Goal: Task Accomplishment & Management: Complete application form

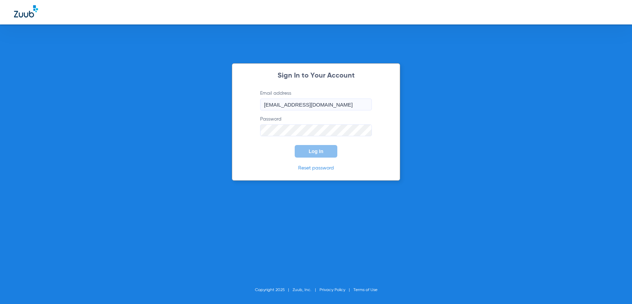
type input "[EMAIL_ADDRESS][DOMAIN_NAME]"
click at [320, 147] on button "Log In" at bounding box center [316, 151] width 43 height 13
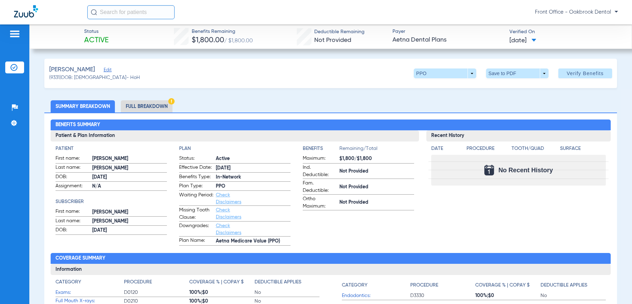
click at [18, 39] on div at bounding box center [14, 35] width 11 height 10
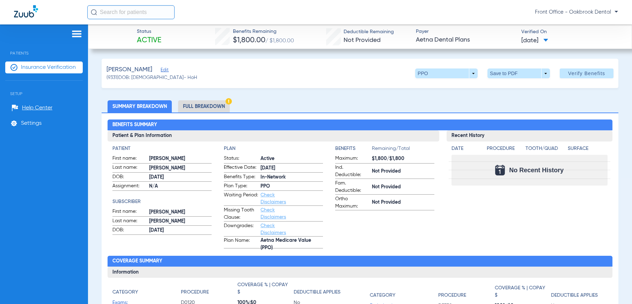
click at [34, 67] on span "Insurance Verification" at bounding box center [48, 67] width 55 height 7
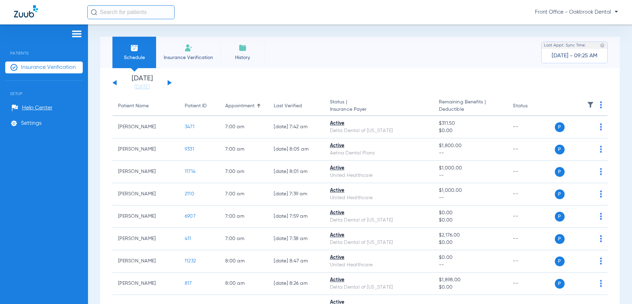
click at [170, 82] on button at bounding box center [170, 82] width 4 height 5
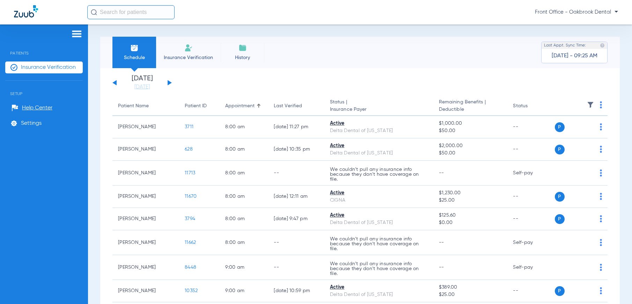
click at [173, 56] on span "Insurance Verification" at bounding box center [188, 57] width 54 height 7
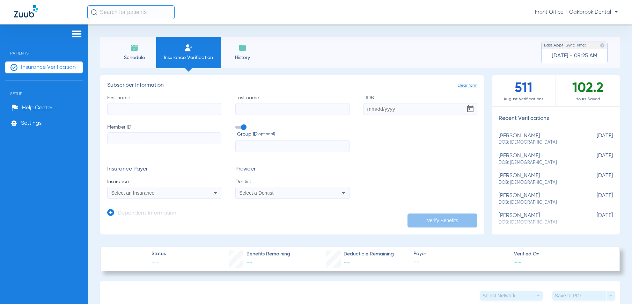
click at [154, 107] on input "First name" at bounding box center [164, 109] width 114 height 12
click at [176, 107] on input "Rechcyg" at bounding box center [164, 109] width 114 height 12
drag, startPoint x: 144, startPoint y: 106, endPoint x: 114, endPoint y: 103, distance: 30.2
click at [114, 103] on input "Rechcygl" at bounding box center [164, 109] width 114 height 12
type input "R"
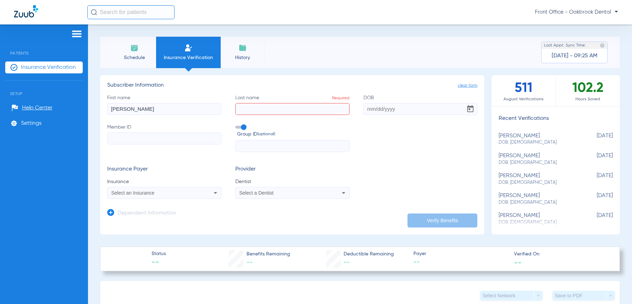
type input "[PERSON_NAME]"
type input "Rechcygl"
type input "[DATE]"
click at [109, 136] on input "Member ID" at bounding box center [164, 138] width 114 height 12
click at [191, 134] on input "Member ID Required" at bounding box center [164, 138] width 114 height 12
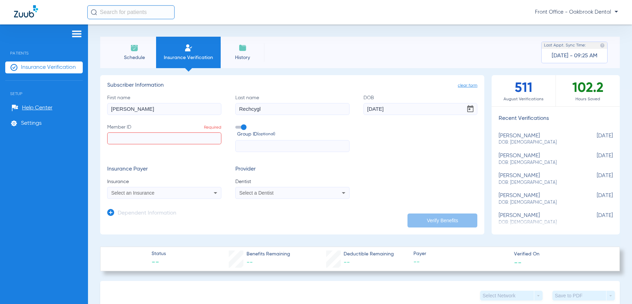
paste input "08072404509"
type input "08072404509"
click at [240, 123] on div "First name [PERSON_NAME] Last name [PERSON_NAME] DOB [DEMOGRAPHIC_DATA] Member …" at bounding box center [292, 123] width 370 height 58
click at [242, 126] on span at bounding box center [240, 127] width 10 height 3
click at [237, 125] on input "Group ID (optional)" at bounding box center [237, 125] width 0 height 0
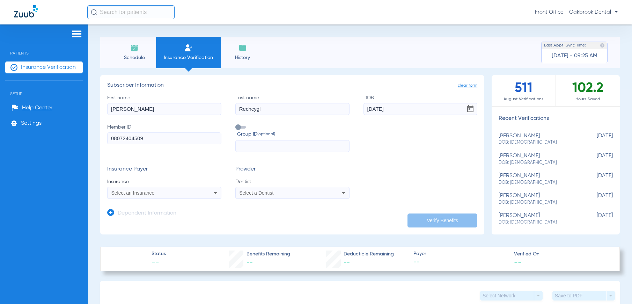
click at [239, 128] on span at bounding box center [240, 127] width 10 height 3
click at [237, 125] on input "Group ID (optional)" at bounding box center [237, 125] width 0 height 0
click at [243, 141] on input "text" at bounding box center [292, 146] width 114 height 12
click at [266, 147] on input "text" at bounding box center [292, 146] width 114 height 12
paste input "90111-001-00000-00000"
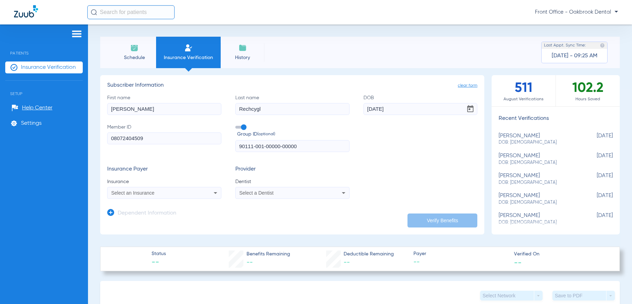
type input "90111-001-00000-00000"
click at [211, 192] on icon at bounding box center [215, 192] width 8 height 8
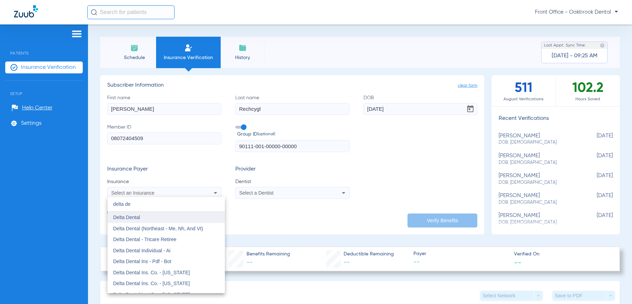
type input "delta de"
click at [160, 221] on mat-option "Delta Dental" at bounding box center [165, 216] width 117 height 11
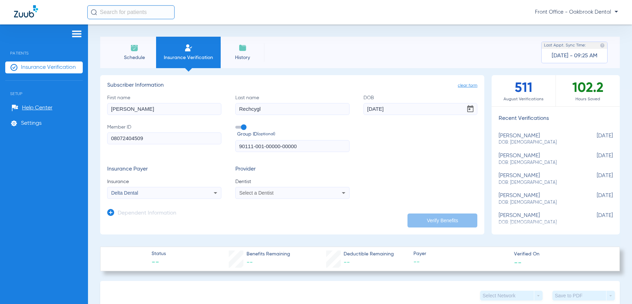
click at [324, 190] on div "Select a Dentist" at bounding box center [292, 192] width 113 height 8
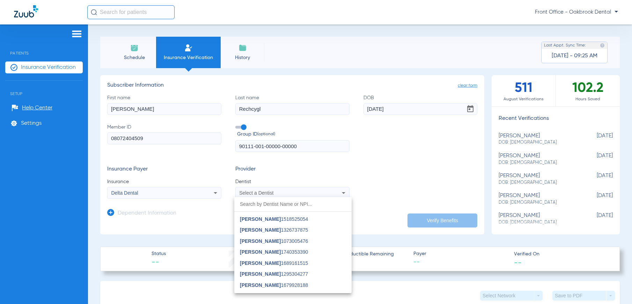
scroll to position [70, 0]
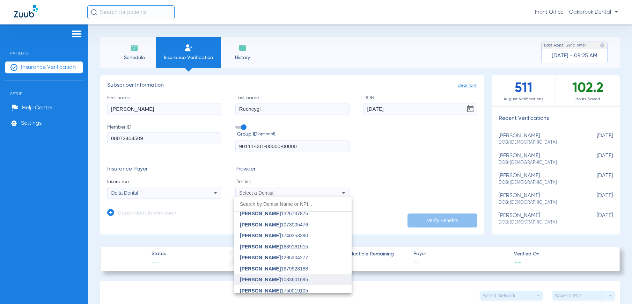
click at [282, 278] on span "[PERSON_NAME] 1033601695" at bounding box center [274, 279] width 68 height 5
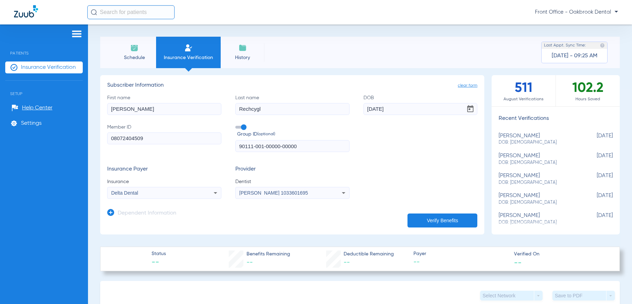
click at [446, 224] on button "Verify Benefits" at bounding box center [442, 220] width 70 height 14
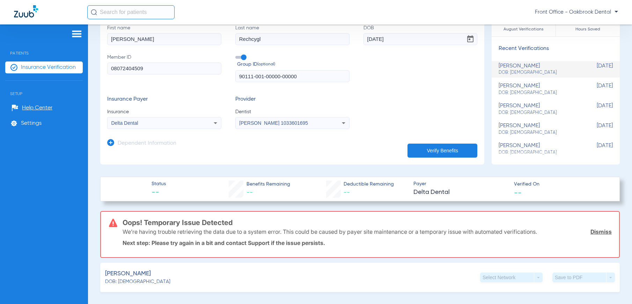
click at [590, 231] on link "Dismiss" at bounding box center [600, 231] width 21 height 7
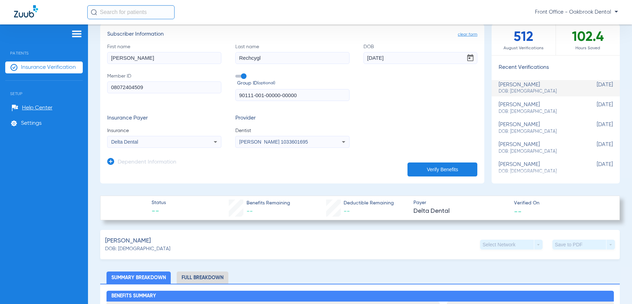
scroll to position [0, 0]
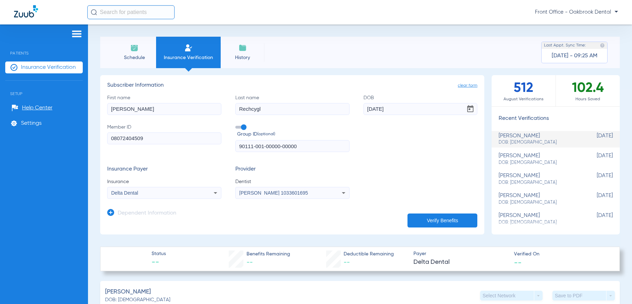
click at [431, 220] on button "Verify Benefits" at bounding box center [442, 220] width 70 height 14
click at [113, 214] on icon at bounding box center [110, 212] width 7 height 7
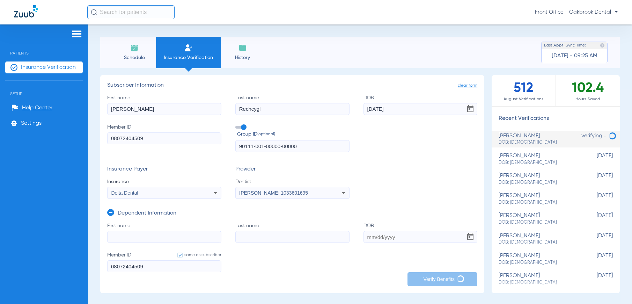
drag, startPoint x: 151, startPoint y: 106, endPoint x: -40, endPoint y: 97, distance: 191.1
click at [0, 97] on html "Front Office - Oakbrook Dental Patients Insurance Verification Setup Help Cente…" at bounding box center [316, 152] width 632 height 304
type input "[PERSON_NAME]"
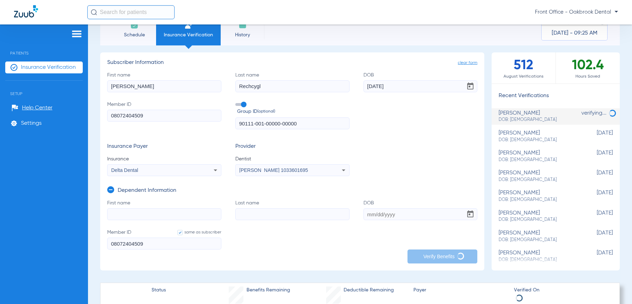
scroll to position [35, 0]
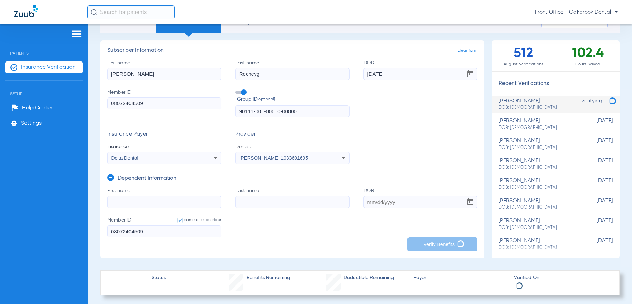
click at [464, 52] on span "clear form" at bounding box center [468, 50] width 20 height 7
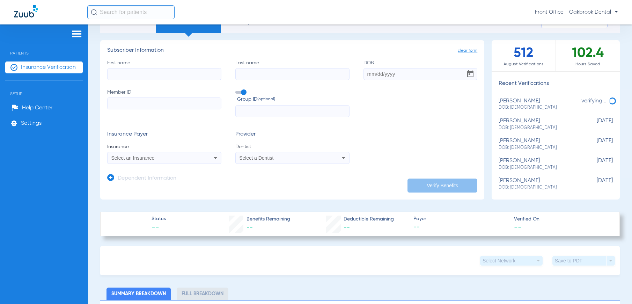
click at [144, 70] on input "First name" at bounding box center [164, 74] width 114 height 12
type input "[PERSON_NAME]"
type input "Rechcygl"
type input "[DATE]"
click at [165, 104] on input "Member ID" at bounding box center [164, 103] width 114 height 12
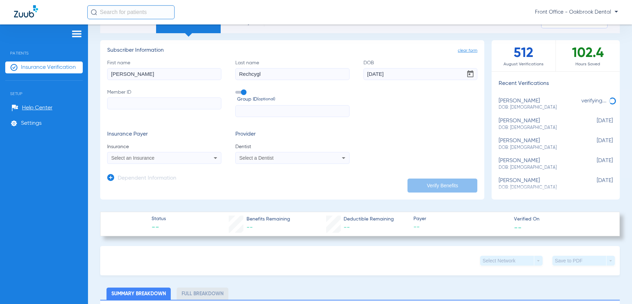
paste input "08072404509"
type input "08072404509"
click at [317, 120] on form "First name [PERSON_NAME] Last name [PERSON_NAME] DOB [DEMOGRAPHIC_DATA] Member …" at bounding box center [292, 111] width 370 height 105
click at [317, 117] on input "text" at bounding box center [292, 111] width 114 height 12
click at [239, 92] on span at bounding box center [240, 92] width 10 height 3
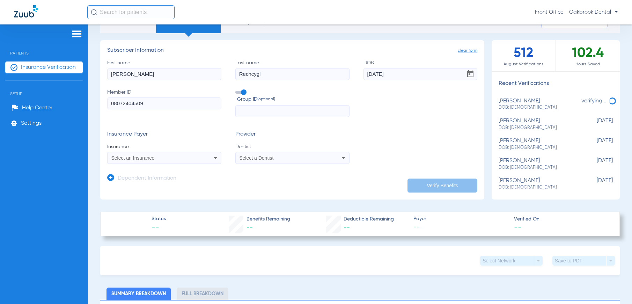
click at [237, 90] on input "Group ID (optional)" at bounding box center [237, 90] width 0 height 0
click at [161, 161] on div "Select an Insurance" at bounding box center [163, 158] width 113 height 8
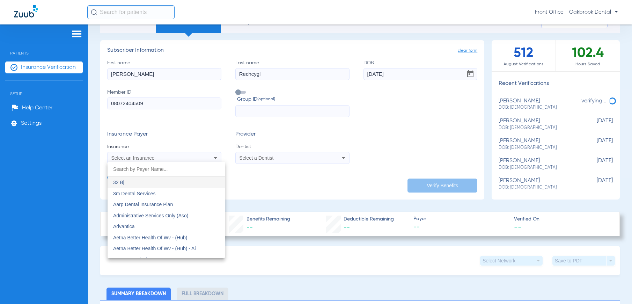
click at [159, 171] on input "dropdown search" at bounding box center [165, 169] width 117 height 14
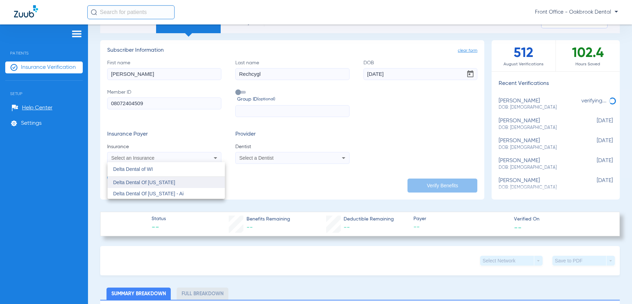
type input "Delta Dental of WI"
click at [201, 181] on mat-option "Delta Dental Of [US_STATE]" at bounding box center [165, 182] width 117 height 11
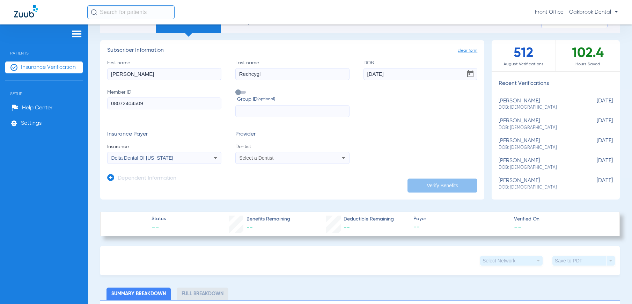
click at [323, 162] on div "Select a Dentist" at bounding box center [292, 158] width 113 height 8
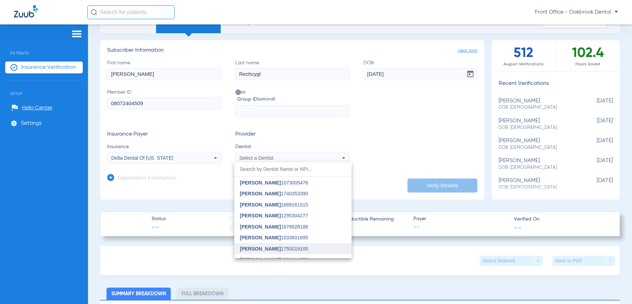
scroll to position [84, 0]
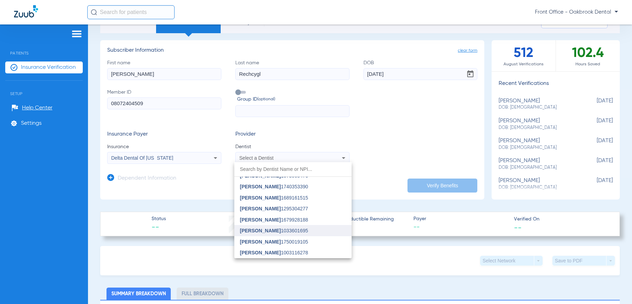
click at [279, 230] on span "[PERSON_NAME] 1033601695" at bounding box center [274, 230] width 68 height 5
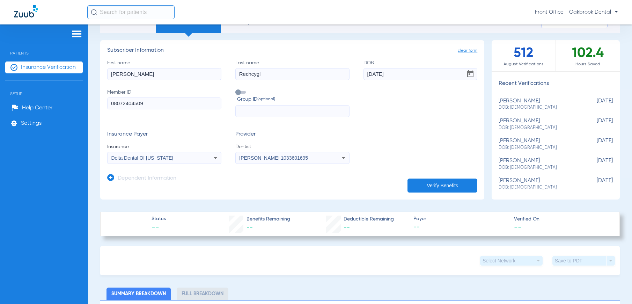
click at [135, 181] on h3 "Dependent Information" at bounding box center [147, 178] width 59 height 7
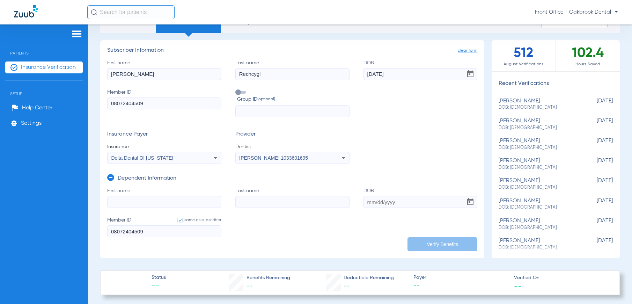
click at [136, 209] on form "First name Last name DOB Member ID same as subscriber 08072404509" at bounding box center [292, 216] width 370 height 59
click at [144, 199] on input "First name" at bounding box center [164, 202] width 114 height 12
type input "[PERSON_NAME]"
type input "Rechcygl"
type input "[DATE]"
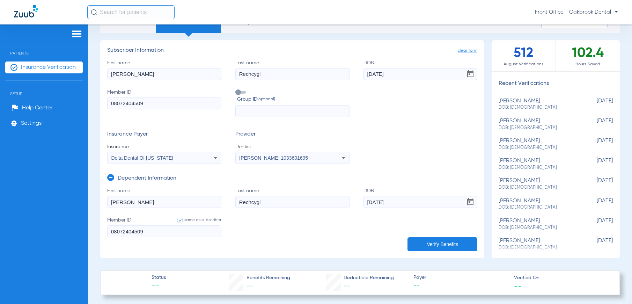
click at [454, 239] on button "Verify Benefits" at bounding box center [442, 244] width 70 height 14
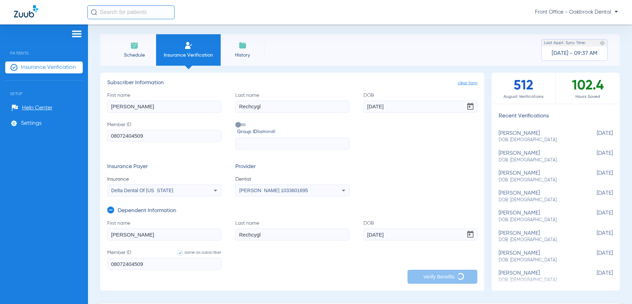
scroll to position [0, 0]
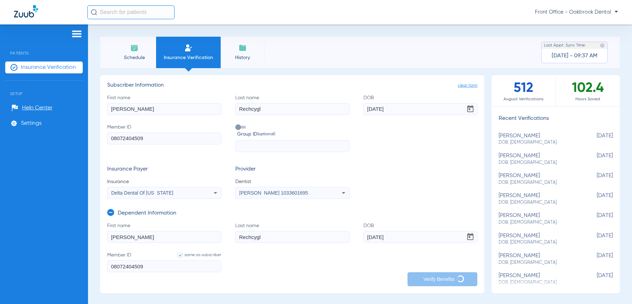
click at [541, 137] on div "[PERSON_NAME] DOB: [DEMOGRAPHIC_DATA]" at bounding box center [537, 139] width 79 height 13
type input "[PERSON_NAME]"
type input "[DATE]"
type input "90111-001-00000-00000"
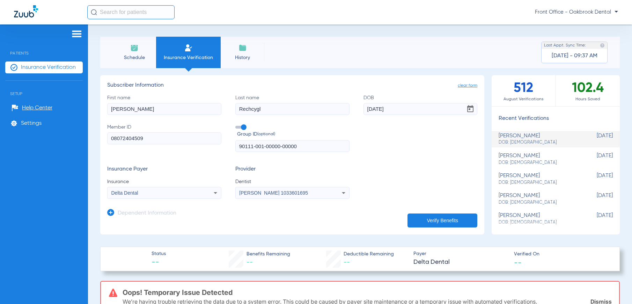
click at [513, 136] on div "[PERSON_NAME] DOB: [DEMOGRAPHIC_DATA]" at bounding box center [537, 139] width 79 height 13
click at [44, 63] on li "Insurance Verification" at bounding box center [43, 67] width 77 height 12
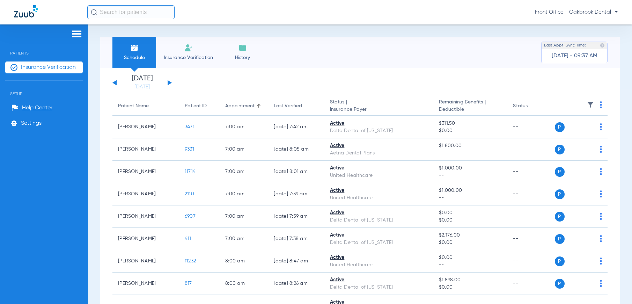
click at [70, 31] on div at bounding box center [43, 35] width 77 height 10
click at [75, 34] on img at bounding box center [76, 34] width 11 height 8
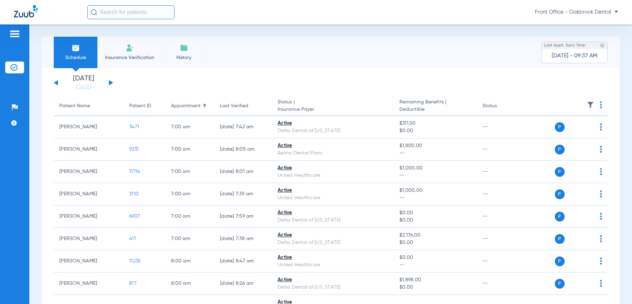
click at [147, 55] on span "Insurance Verification" at bounding box center [130, 57] width 54 height 7
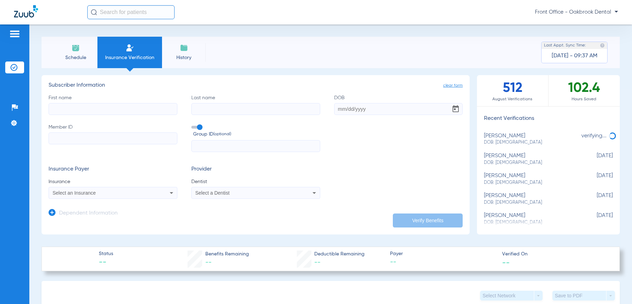
click at [505, 139] on span "DOB: [DEMOGRAPHIC_DATA]" at bounding box center [531, 142] width 94 height 6
type input "[PERSON_NAME]"
type input "Rechcygl"
type input "[DATE]"
type input "08072404509"
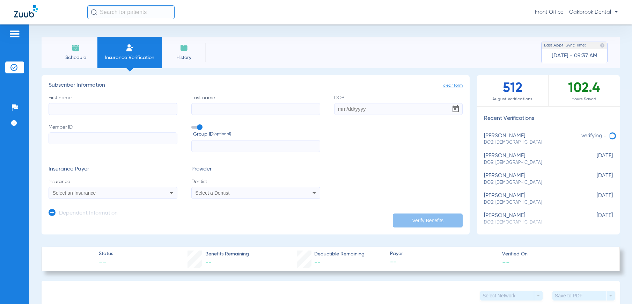
type input "90111-001-00000-00000"
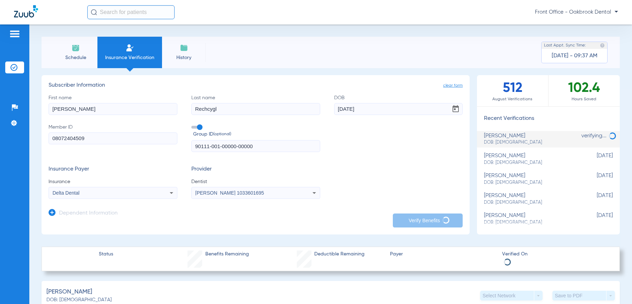
drag, startPoint x: 520, startPoint y: 138, endPoint x: 458, endPoint y: 139, distance: 62.5
click at [458, 139] on div "clear form Subscriber Information First name [PERSON_NAME] Last name [PERSON_NA…" at bounding box center [331, 154] width 578 height 159
drag, startPoint x: 458, startPoint y: 139, endPoint x: 533, endPoint y: 131, distance: 75.5
click at [533, 131] on ul "[PERSON_NAME] DOB: [DEMOGRAPHIC_DATA] verifying... [PERSON_NAME] DOB: [DEMOGRAP…" at bounding box center [548, 175] width 143 height 107
click ul "[PERSON_NAME] DOB: [DEMOGRAPHIC_DATA] verifying... [PERSON_NAME] DOB: [DEMOGRAP…"
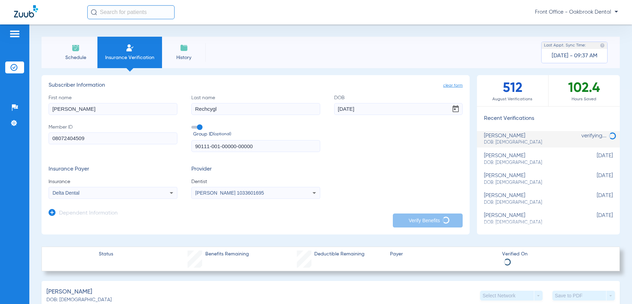
click icon
click span "DOB: [DEMOGRAPHIC_DATA]"
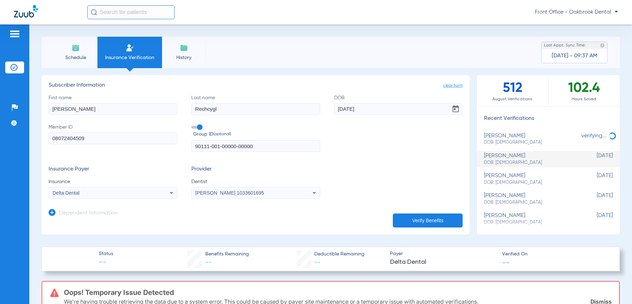
click span "DOB: [DEMOGRAPHIC_DATA]"
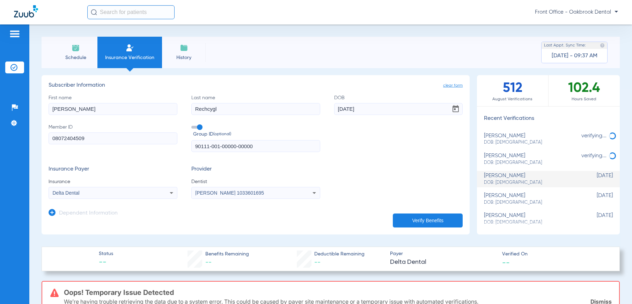
click div "[PERSON_NAME] DOB: [DEMOGRAPHIC_DATA]"
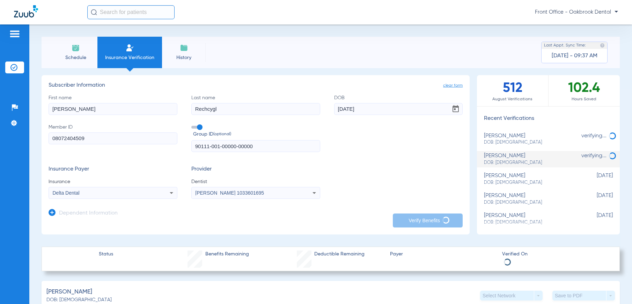
click div "[PERSON_NAME] DOB: [DEMOGRAPHIC_DATA]"
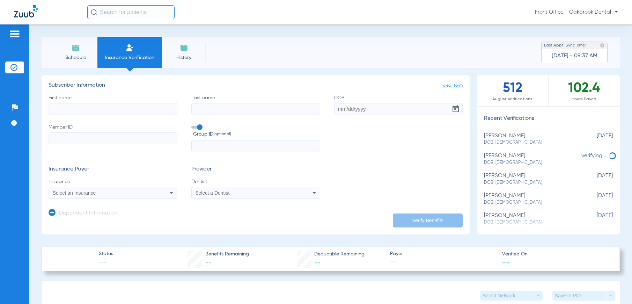
click at [500, 137] on div "[PERSON_NAME] DOB: [DEMOGRAPHIC_DATA]" at bounding box center [531, 139] width 94 height 13
type input "[PERSON_NAME]"
type input "Rechcygl"
type input "[DATE]"
type input "08072404509"
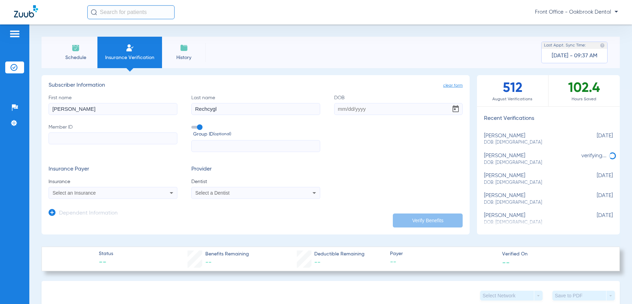
type input "90111-001-00000-00000"
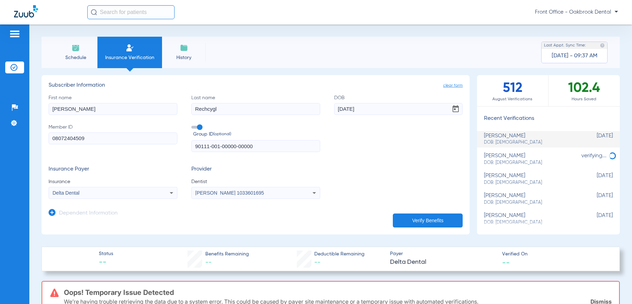
click at [126, 107] on input "[PERSON_NAME]" at bounding box center [113, 109] width 129 height 12
type input "[PERSON_NAME]"
click at [363, 109] on input "[DATE]" at bounding box center [398, 109] width 129 height 12
drag, startPoint x: 406, startPoint y: 113, endPoint x: 318, endPoint y: 110, distance: 88.0
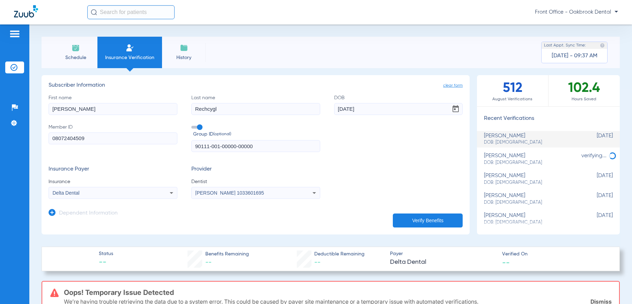
click at [318, 110] on div "First name [PERSON_NAME] Last name [PERSON_NAME] DOB [DEMOGRAPHIC_DATA] Member …" at bounding box center [256, 123] width 414 height 58
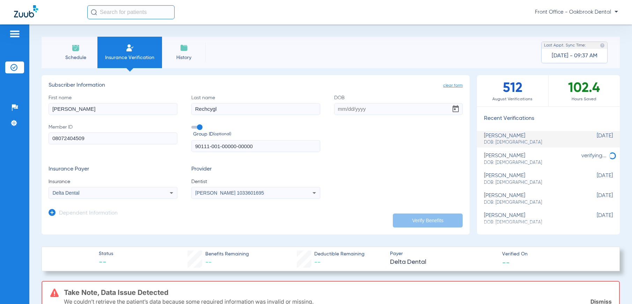
click at [448, 90] on app-subscriber-form "Subscriber Information First name [PERSON_NAME] Last name [PERSON_NAME] DOB Mem…" at bounding box center [256, 140] width 414 height 117
click at [449, 85] on span "clear form" at bounding box center [453, 85] width 20 height 7
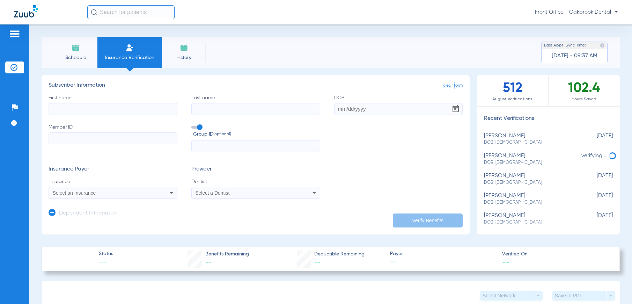
click at [449, 85] on span "clear form" at bounding box center [453, 85] width 20 height 7
click at [450, 85] on span "clear form" at bounding box center [453, 85] width 20 height 7
click at [497, 135] on div "[PERSON_NAME] DOB: [DEMOGRAPHIC_DATA]" at bounding box center [531, 139] width 94 height 13
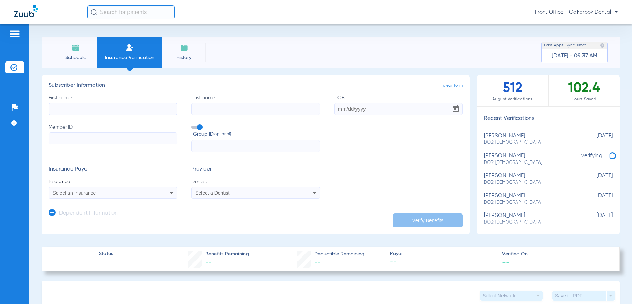
type input "[PERSON_NAME]"
type input "Rechcygl"
type input "[DATE]"
type input "08072404509"
type input "90111-001-00000-00000"
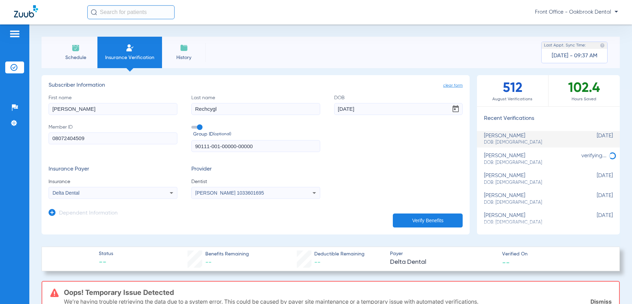
click at [444, 88] on span "clear form" at bounding box center [453, 85] width 20 height 7
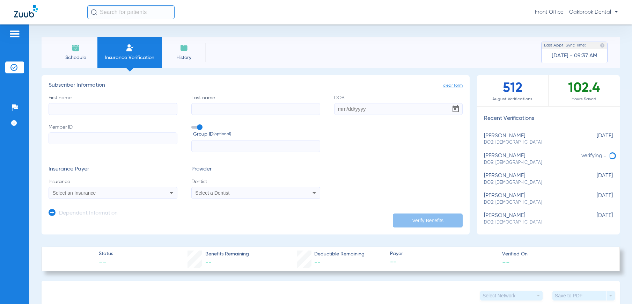
click at [92, 106] on input "First name" at bounding box center [113, 109] width 129 height 12
type input "[PERSON_NAME]"
type input "Rechcygl"
type input "[DATE]"
type input "William"
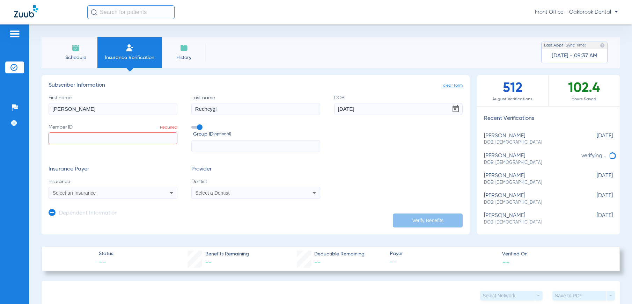
click at [80, 139] on input "Member ID Required" at bounding box center [113, 138] width 129 height 12
click at [142, 140] on input "Member ID Required" at bounding box center [113, 138] width 129 height 12
paste input "08072404509"
type input "08072404509"
click at [215, 149] on input "text" at bounding box center [255, 146] width 129 height 12
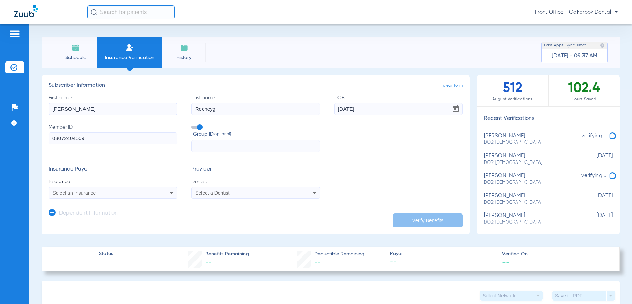
click at [251, 148] on input "text" at bounding box center [255, 146] width 129 height 12
paste input "90111-001-00000-00000"
type input "90111-001-00000-00000"
click at [156, 192] on div "Select an Insurance" at bounding box center [113, 192] width 128 height 8
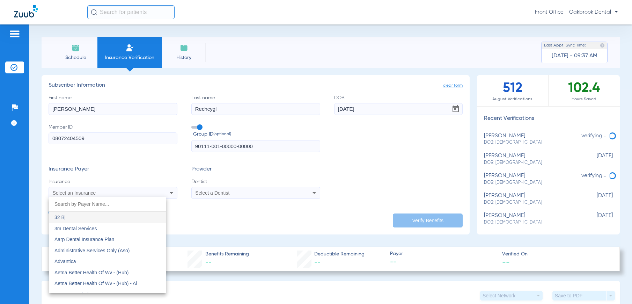
click at [106, 204] on input "dropdown search" at bounding box center [107, 204] width 117 height 14
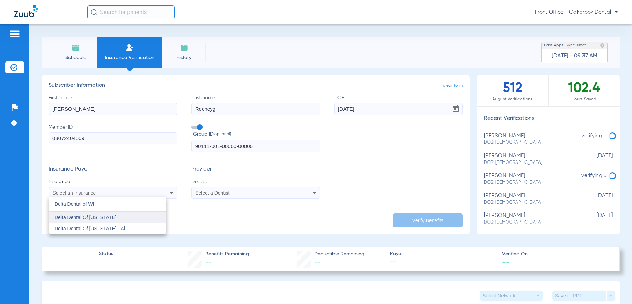
type input "Delta Dental of WI"
click at [108, 218] on span "Delta Dental Of [US_STATE]" at bounding box center [85, 217] width 62 height 6
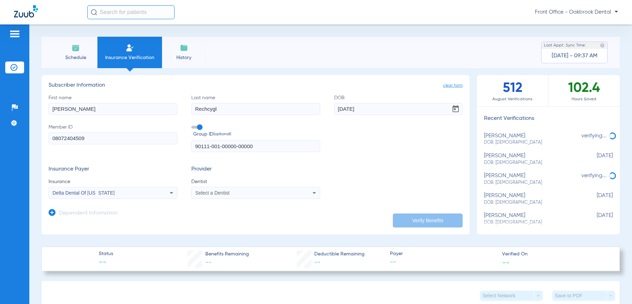
click at [263, 192] on div "Select a Dentist" at bounding box center [243, 192] width 97 height 5
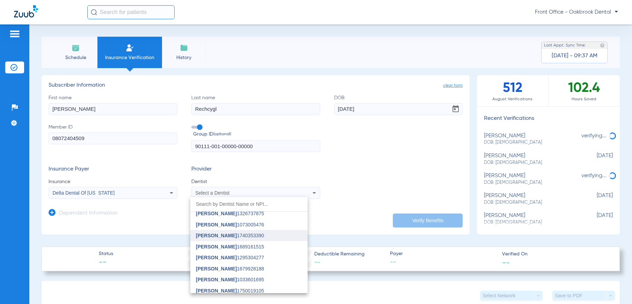
scroll to position [84, 0]
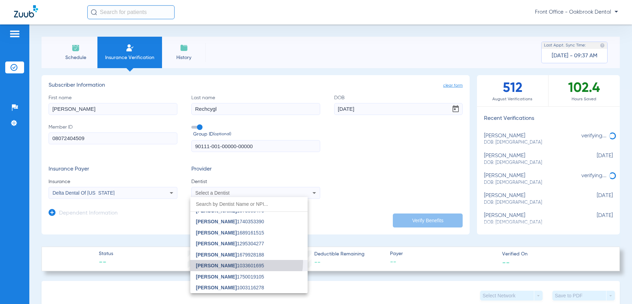
click at [246, 262] on mat-option "[PERSON_NAME] 1033601695" at bounding box center [248, 265] width 117 height 11
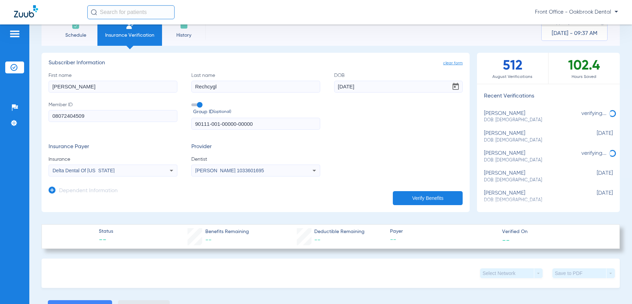
scroll to position [35, 0]
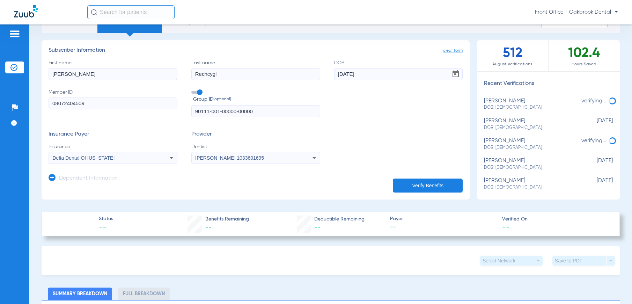
click at [92, 179] on h3 "Dependent Information" at bounding box center [88, 178] width 59 height 7
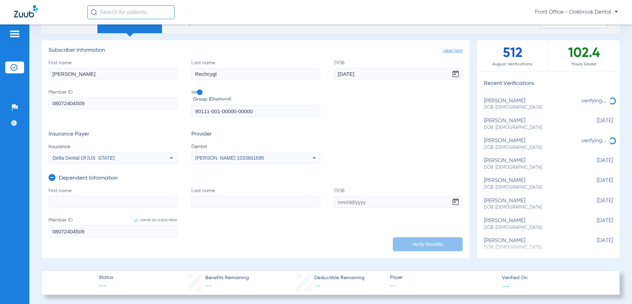
click at [113, 207] on form "First name Last name DOB Member ID same as subscriber 08072404509" at bounding box center [256, 216] width 414 height 59
click at [113, 205] on input "First name" at bounding box center [113, 202] width 129 height 12
type input "[PERSON_NAME]"
type input "Rechcygl"
type input "[DATE]"
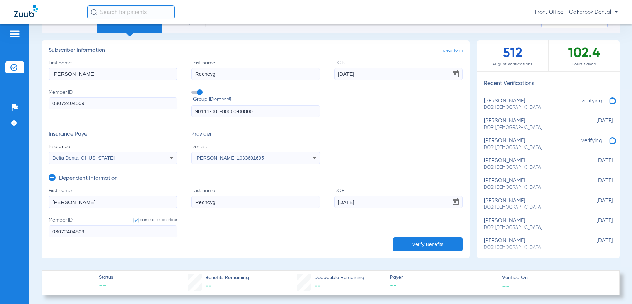
click at [416, 240] on button "Verify Benefits" at bounding box center [428, 244] width 70 height 14
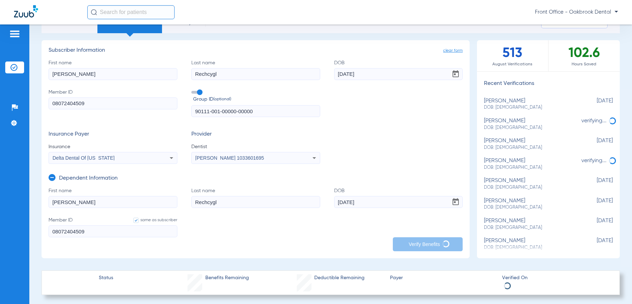
click at [495, 104] on div "[PERSON_NAME] DOB: [DEMOGRAPHIC_DATA]" at bounding box center [531, 104] width 94 height 13
type input "[PERSON_NAME]"
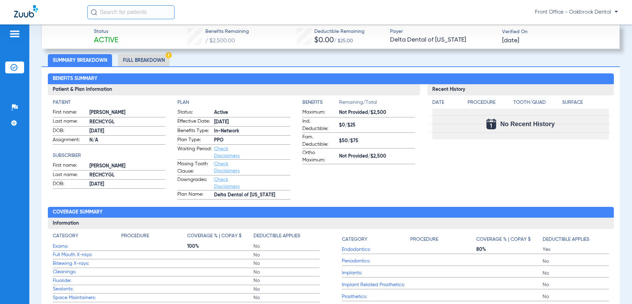
scroll to position [314, 0]
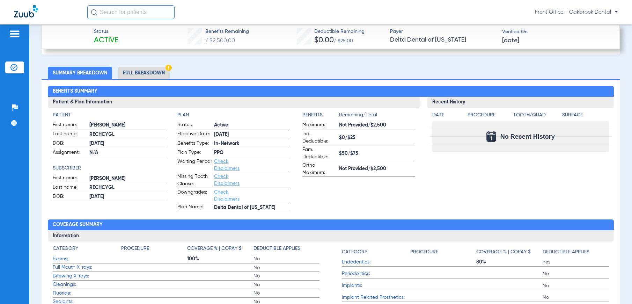
click at [137, 69] on li "Full Breakdown" at bounding box center [144, 73] width 52 height 12
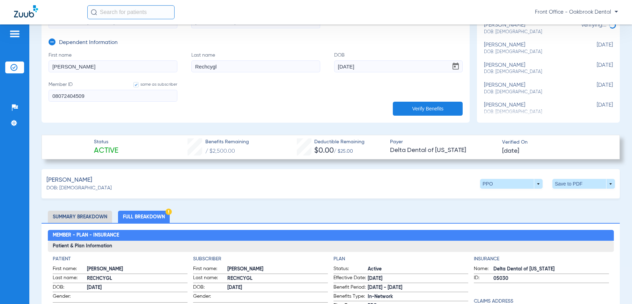
scroll to position [209, 0]
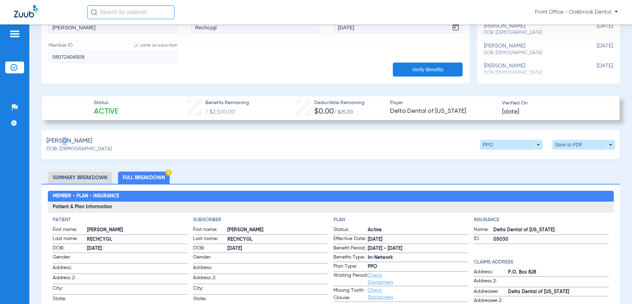
click at [62, 142] on span "Rechcygl, Kendra" at bounding box center [69, 140] width 46 height 9
drag, startPoint x: 62, startPoint y: 142, endPoint x: 105, endPoint y: 138, distance: 42.4
click at [105, 138] on div "Rechcygl, Kendra DOB: 10/13/1993 PPO arrow_drop_down Save to PDF arrow_drop_down" at bounding box center [331, 144] width 578 height 29
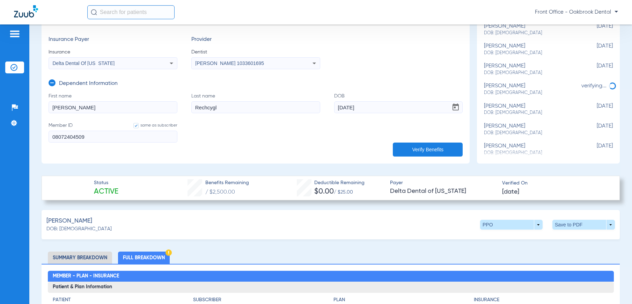
scroll to position [0, 0]
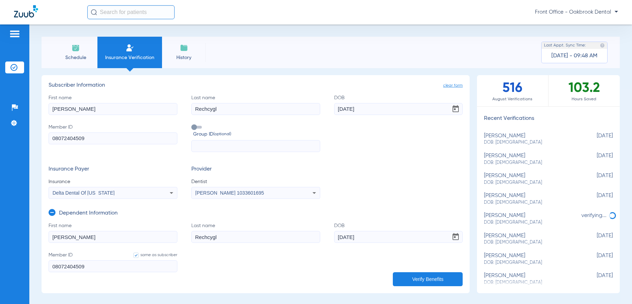
click at [449, 87] on span "clear form" at bounding box center [453, 85] width 20 height 7
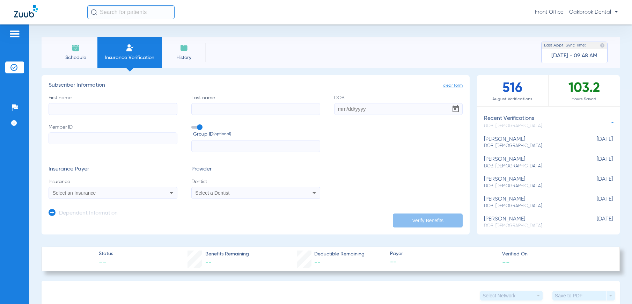
scroll to position [127, 0]
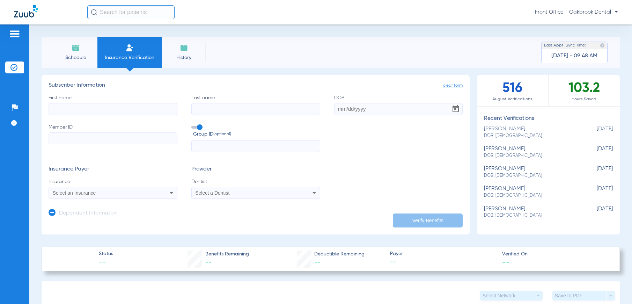
drag, startPoint x: 608, startPoint y: 141, endPoint x: 605, endPoint y: 270, distance: 129.2
click at [7, 2] on app-portal-wrapper "Front Office - Oakbrook Dental Patients Insurance Verification Setup Help Cente…" at bounding box center [316, 164] width 632 height 328
click at [9, 34] on div at bounding box center [14, 35] width 19 height 10
click at [69, 53] on li "Schedule" at bounding box center [76, 52] width 44 height 31
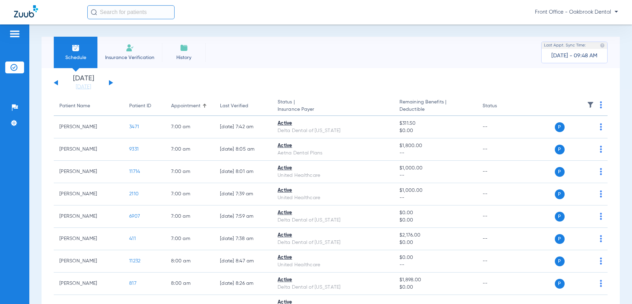
click at [109, 85] on button at bounding box center [111, 82] width 4 height 5
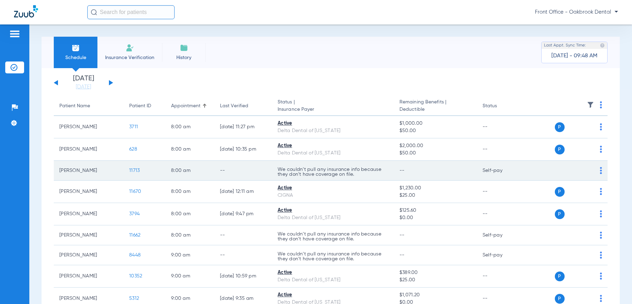
click at [519, 173] on td "Self-pay" at bounding box center [500, 171] width 47 height 20
click at [600, 169] on img at bounding box center [601, 170] width 2 height 7
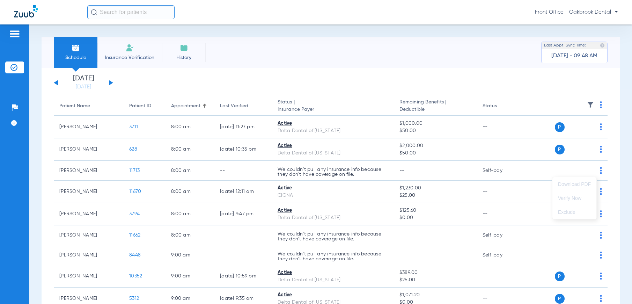
click at [484, 176] on div at bounding box center [316, 152] width 632 height 304
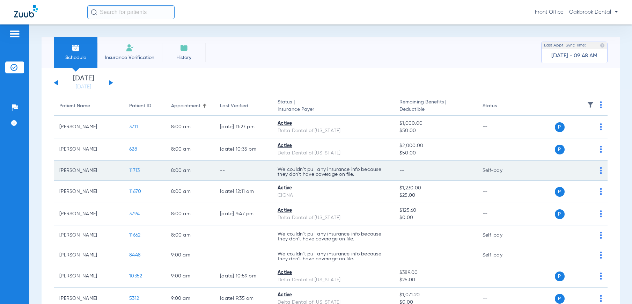
click at [77, 168] on td "[PERSON_NAME]" at bounding box center [89, 171] width 70 height 20
click at [77, 171] on td "[PERSON_NAME]" at bounding box center [89, 171] width 70 height 20
click at [212, 165] on td "8:00 AM" at bounding box center [189, 171] width 49 height 20
click at [134, 168] on span "11713" at bounding box center [134, 170] width 10 height 5
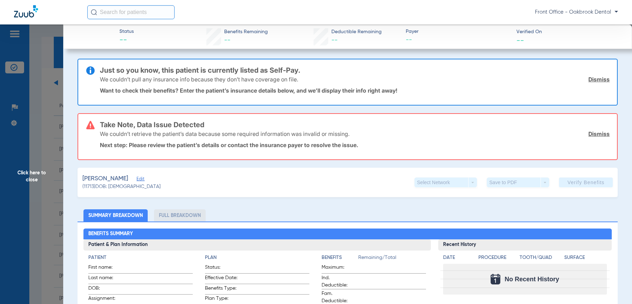
click at [595, 134] on link "Dismiss" at bounding box center [598, 133] width 21 height 7
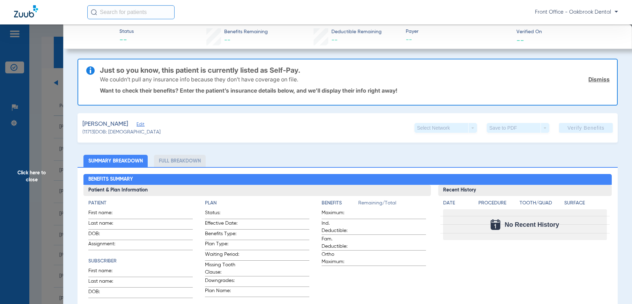
click at [590, 82] on link "Dismiss" at bounding box center [598, 79] width 21 height 7
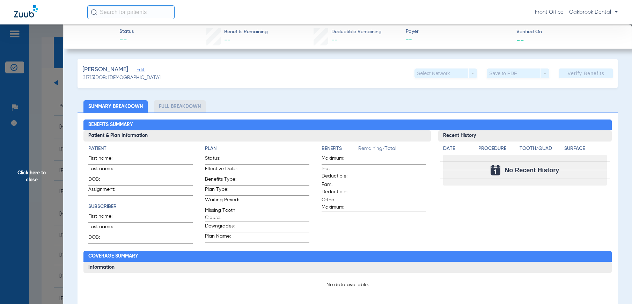
click at [178, 104] on li "Full Breakdown" at bounding box center [180, 106] width 52 height 12
click at [126, 110] on li "Summary Breakdown" at bounding box center [115, 106] width 64 height 12
click at [138, 69] on span "Edit" at bounding box center [139, 70] width 6 height 7
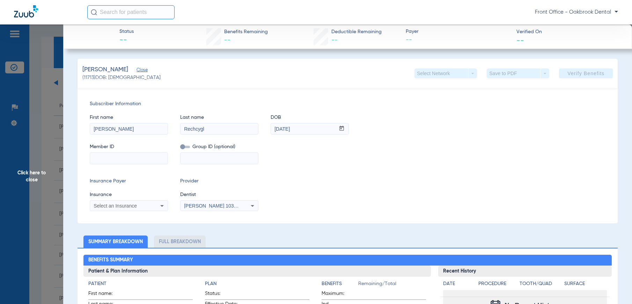
click at [131, 155] on input at bounding box center [128, 158] width 77 height 11
click at [151, 155] on input at bounding box center [128, 158] width 77 height 11
paste input "08072404509"
type input "08072404509"
click at [211, 154] on input at bounding box center [218, 158] width 77 height 11
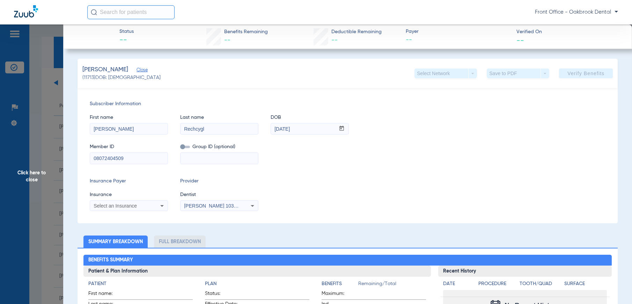
click at [211, 161] on input at bounding box center [218, 158] width 77 height 11
paste input "90111-001-00000-00000"
type input "90111-001-00000-00000"
click at [156, 205] on div "Select an Insurance" at bounding box center [128, 205] width 77 height 8
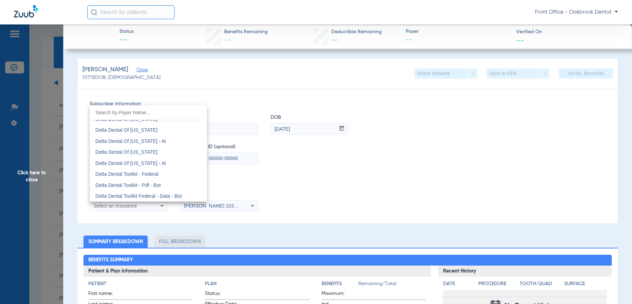
scroll to position [1919, 0]
click at [152, 142] on mat-option "Delta Dental Of [US_STATE]" at bounding box center [148, 140] width 117 height 11
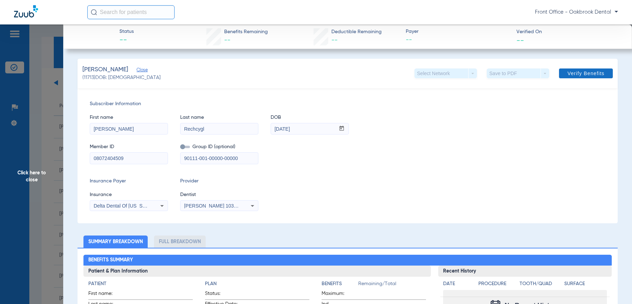
click at [595, 72] on span "Verify Benefits" at bounding box center [585, 73] width 37 height 6
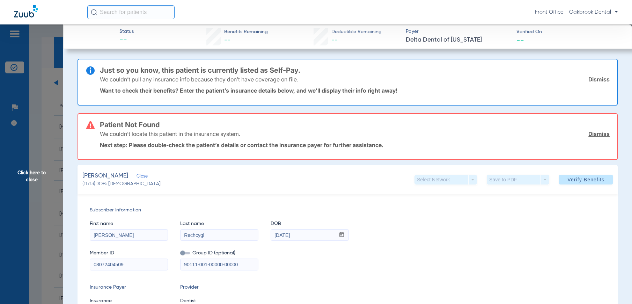
drag, startPoint x: 390, startPoint y: 244, endPoint x: 505, endPoint y: 200, distance: 123.0
click at [390, 244] on div "Member ID 08072404509 Group ID (optional) 90111-001-00000-00000" at bounding box center [348, 256] width 516 height 27
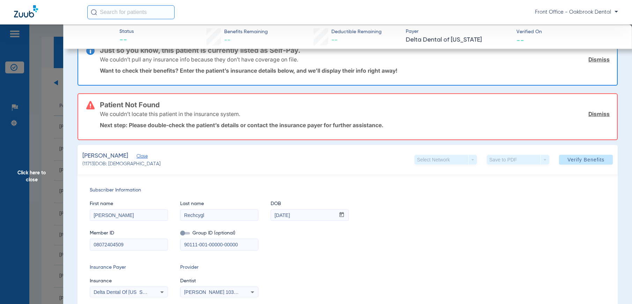
scroll to position [0, 0]
